Goal: Task Accomplishment & Management: Use online tool/utility

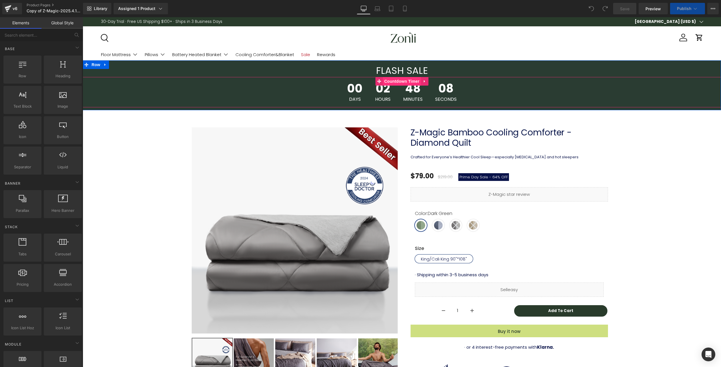
click at [404, 81] on span "Countdown Timer" at bounding box center [402, 81] width 38 height 9
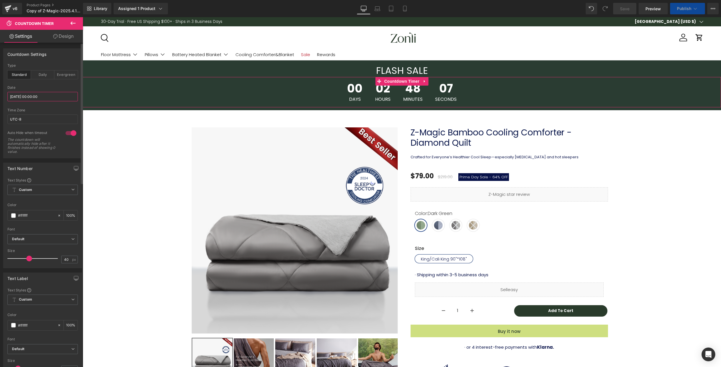
click at [35, 97] on input "[DATE] 00:00:00" at bounding box center [42, 96] width 70 height 9
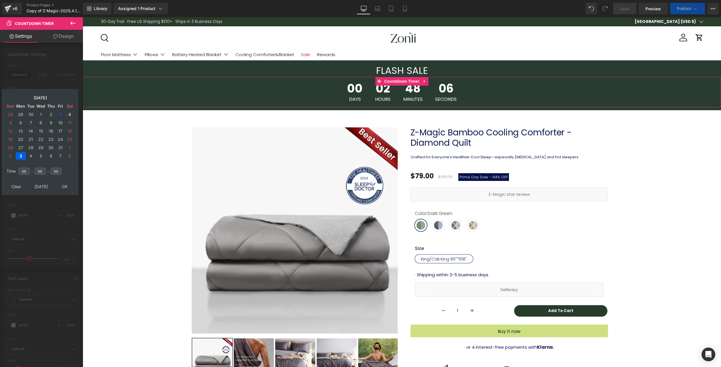
click at [71, 115] on td "4" at bounding box center [69, 114] width 9 height 8
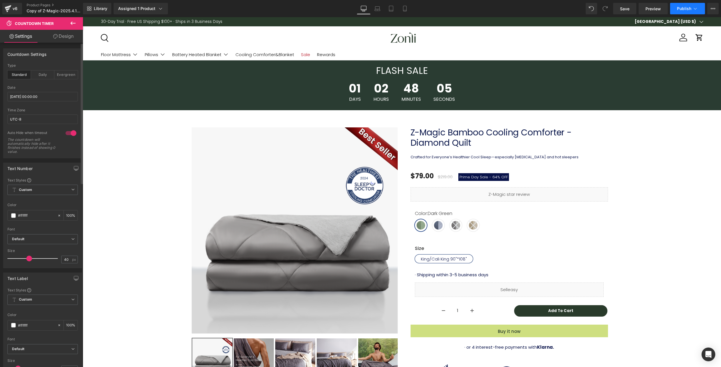
click at [687, 7] on span "Publish" at bounding box center [684, 8] width 14 height 5
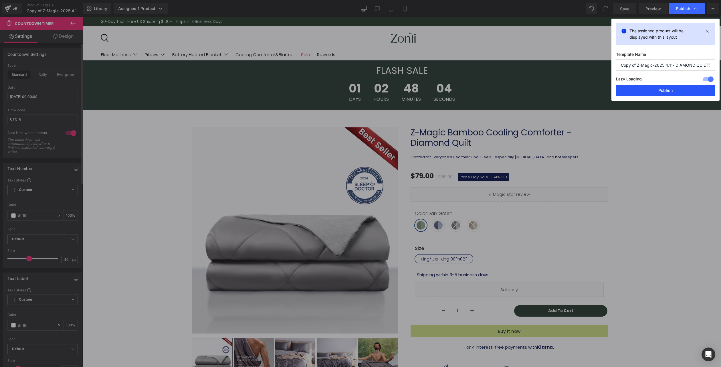
drag, startPoint x: 676, startPoint y: 91, endPoint x: 593, endPoint y: 77, distance: 84.4
click at [676, 91] on button "Publish" at bounding box center [665, 90] width 99 height 11
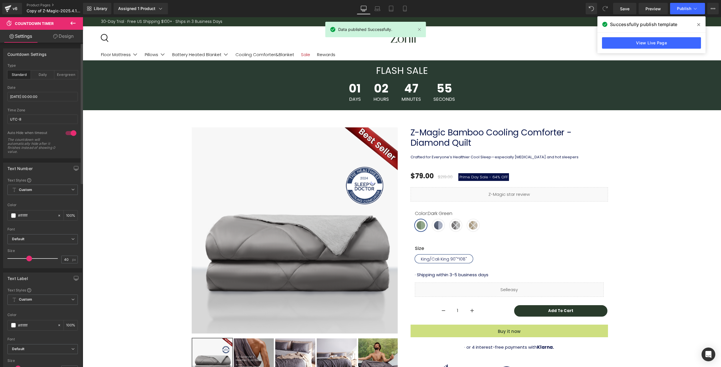
click at [696, 26] on span at bounding box center [698, 24] width 9 height 9
